Goal: Transaction & Acquisition: Purchase product/service

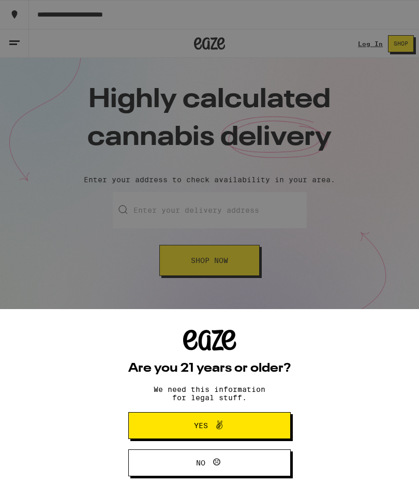
click at [239, 421] on span "Yes" at bounding box center [209, 425] width 79 height 13
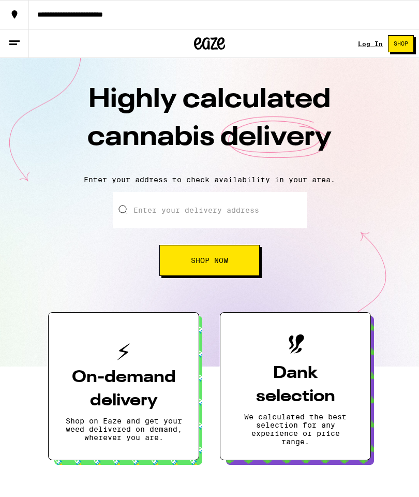
click at [367, 44] on link "Log In" at bounding box center [370, 43] width 25 height 7
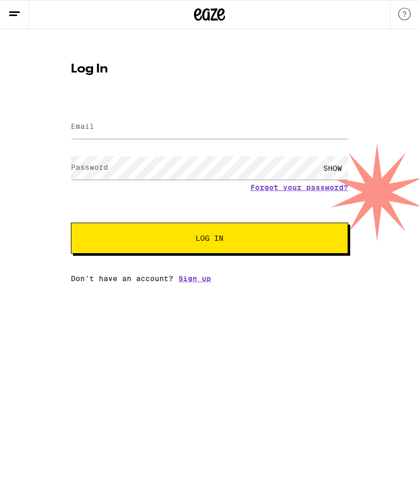
click at [198, 123] on input "Email" at bounding box center [209, 126] width 277 height 23
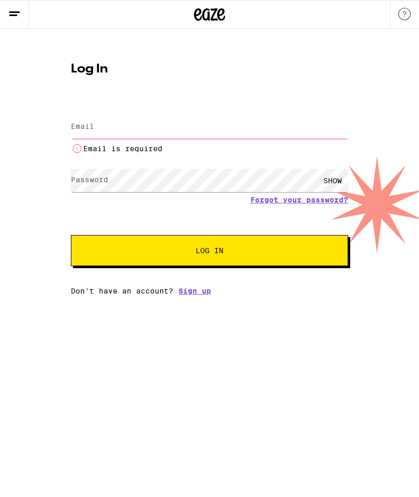
type input "jfaded@msn.com"
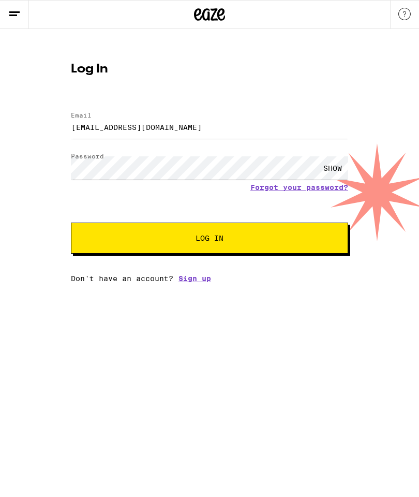
click at [262, 240] on span "Log In" at bounding box center [210, 238] width 194 height 7
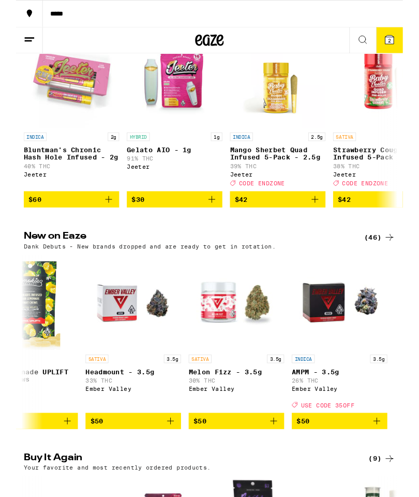
scroll to position [0, 4741]
click at [388, 343] on img "Open page for AMPM - 3.5g from Ember Valley" at bounding box center [351, 327] width 104 height 104
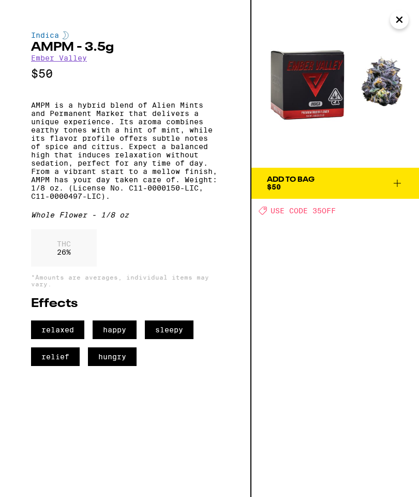
click at [398, 69] on img at bounding box center [336, 84] width 168 height 168
click at [327, 208] on span "USE CODE 35OFF" at bounding box center [303, 211] width 65 height 8
click at [318, 212] on span "USE CODE 35OFF" at bounding box center [303, 211] width 65 height 8
click at [398, 182] on icon at bounding box center [397, 183] width 7 height 7
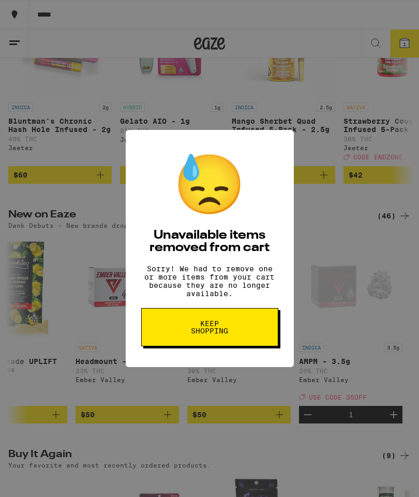
click at [247, 324] on button "Keep Shopping" at bounding box center [209, 327] width 137 height 38
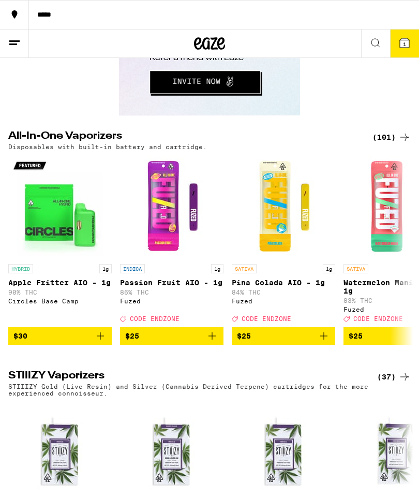
scroll to position [1770, 0]
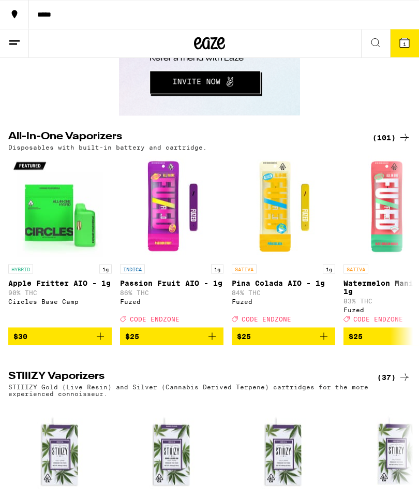
click at [390, 144] on div "(101)" at bounding box center [392, 137] width 38 height 12
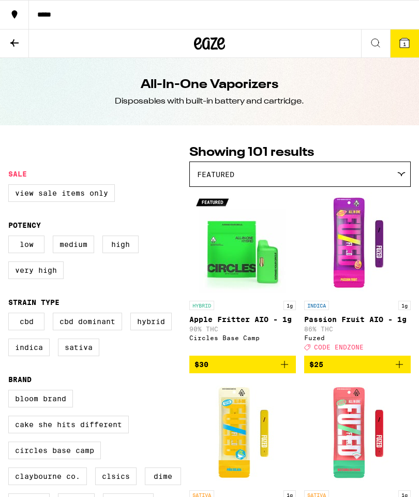
click at [30, 356] on label "Indica" at bounding box center [28, 348] width 41 height 18
click at [11, 315] on input "Indica" at bounding box center [10, 314] width 1 height 1
checkbox input "true"
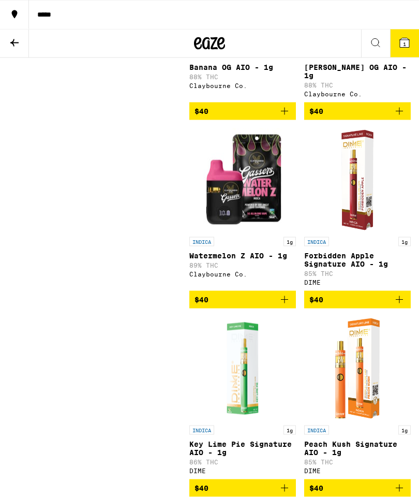
scroll to position [2508, 0]
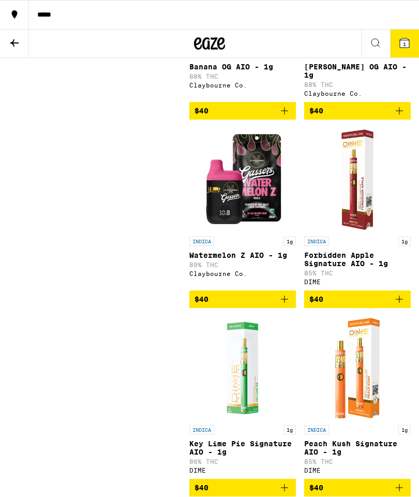
click at [255, 231] on img "Open page for Watermelon Z AIO - 1g from Claybourne Co." at bounding box center [243, 180] width 104 height 104
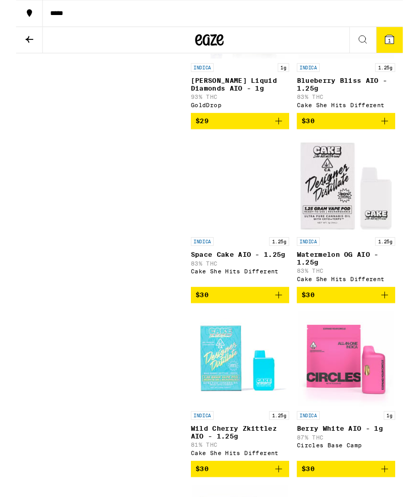
scroll to position [610, 0]
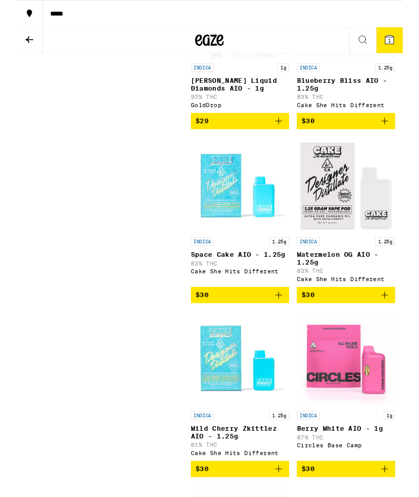
click at [238, 424] on img "Open page for Wild Cherry Zkittlez AIO - 1.25g from Cake She Hits Different" at bounding box center [243, 389] width 104 height 104
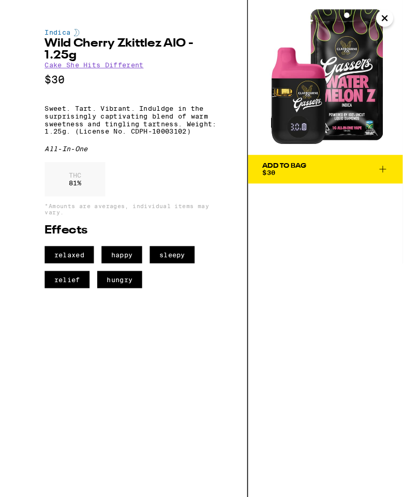
scroll to position [652, 0]
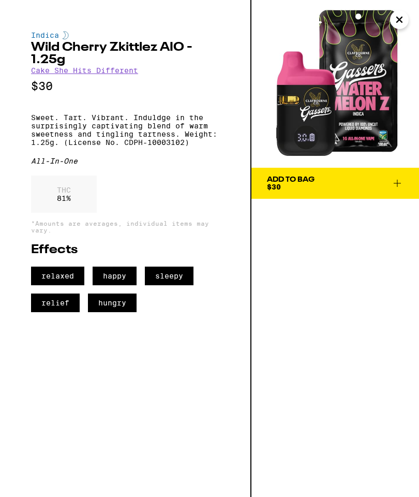
click at [360, 181] on span "Add To Bag $30" at bounding box center [335, 183] width 137 height 14
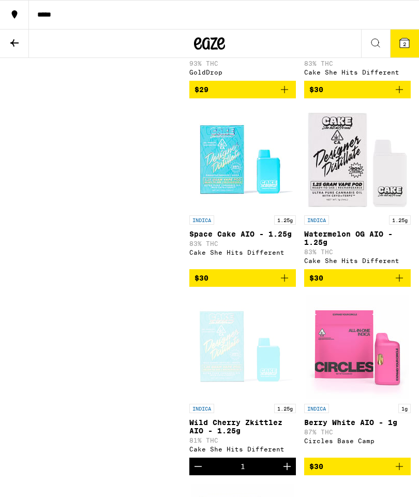
click at [404, 41] on span "2" at bounding box center [404, 44] width 3 height 6
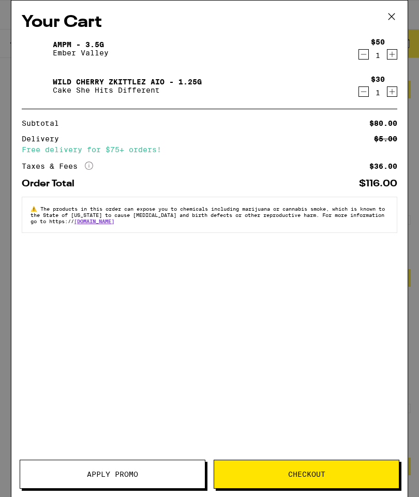
click at [362, 55] on icon "Decrement" at bounding box center [363, 54] width 9 height 12
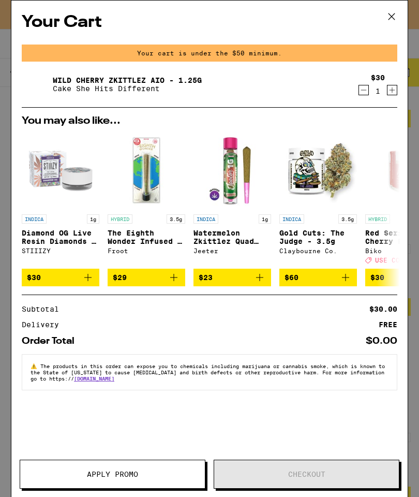
click at [391, 90] on icon "Increment" at bounding box center [392, 90] width 9 height 12
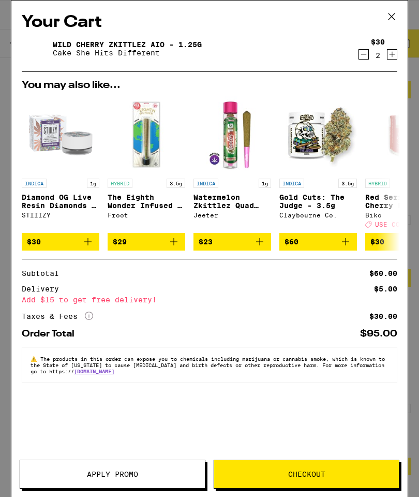
click at [85, 46] on link "Wild Cherry Zkittlez AIO - 1.25g" at bounding box center [127, 44] width 149 height 8
